Goal: Information Seeking & Learning: Learn about a topic

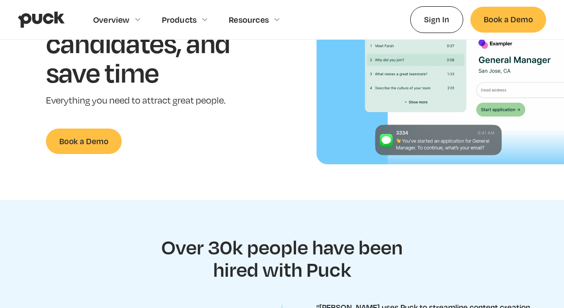
scroll to position [132, 0]
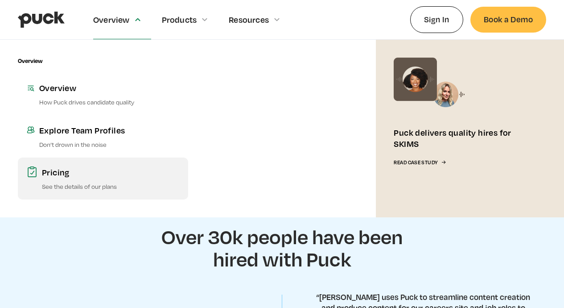
click at [74, 185] on p "See the details of our plans" at bounding box center [110, 186] width 137 height 8
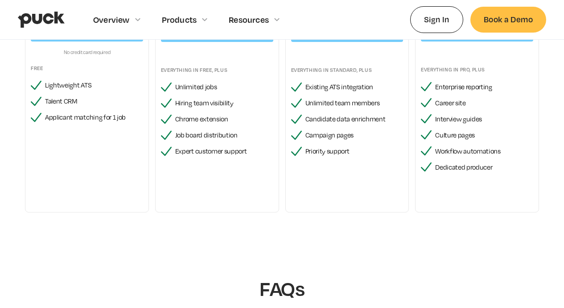
scroll to position [924, 0]
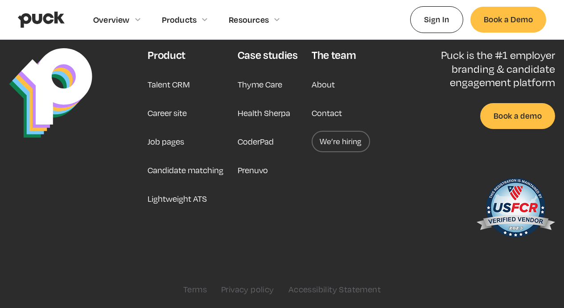
click at [344, 139] on link "We’re hiring" at bounding box center [341, 141] width 58 height 21
click at [350, 236] on div "The team About Contact We’re hiring" at bounding box center [341, 146] width 58 height 196
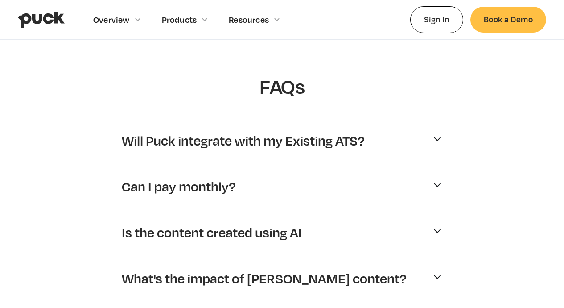
scroll to position [0, 0]
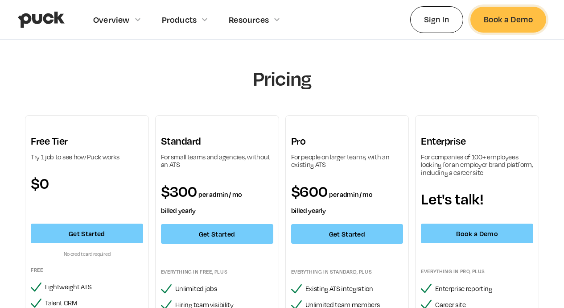
click at [504, 24] on link "Book a Demo" at bounding box center [508, 19] width 76 height 25
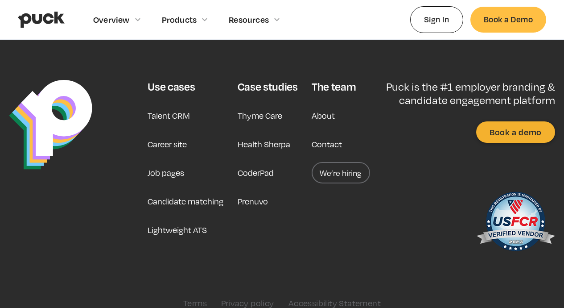
scroll to position [978, 0]
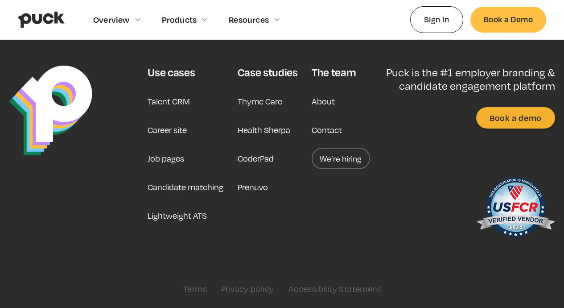
click at [164, 104] on link "Talent CRM" at bounding box center [169, 100] width 42 height 21
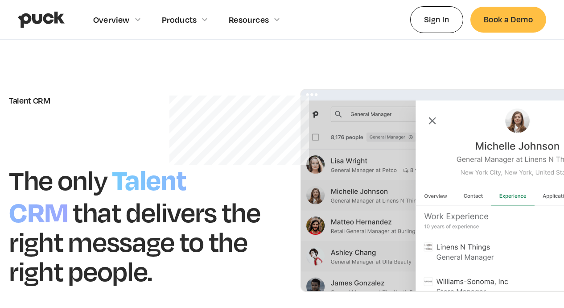
click at [430, 120] on img at bounding box center [459, 190] width 319 height 203
